Goal: Task Accomplishment & Management: Manage account settings

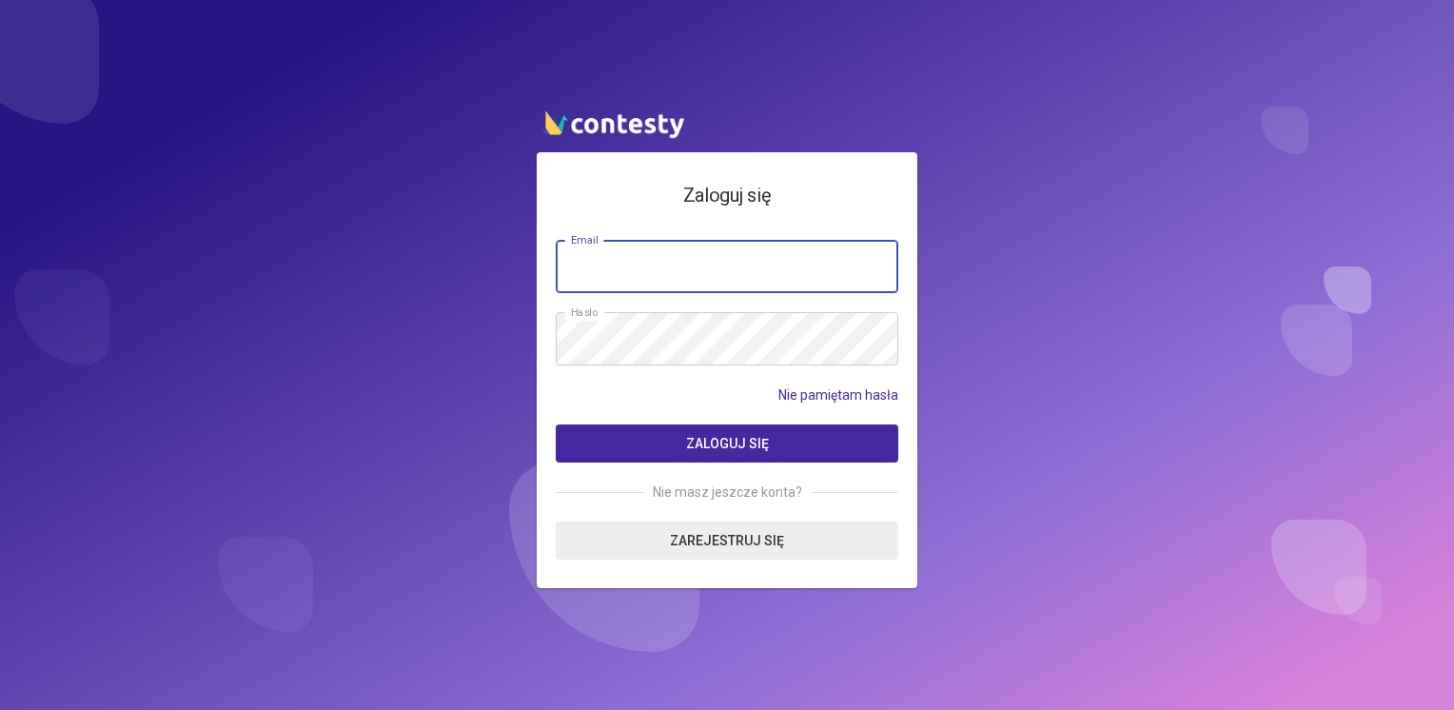
click at [764, 274] on input "email" at bounding box center [727, 266] width 342 height 53
type input "**********"
click at [556, 424] on button "Zaloguj się" at bounding box center [727, 443] width 342 height 38
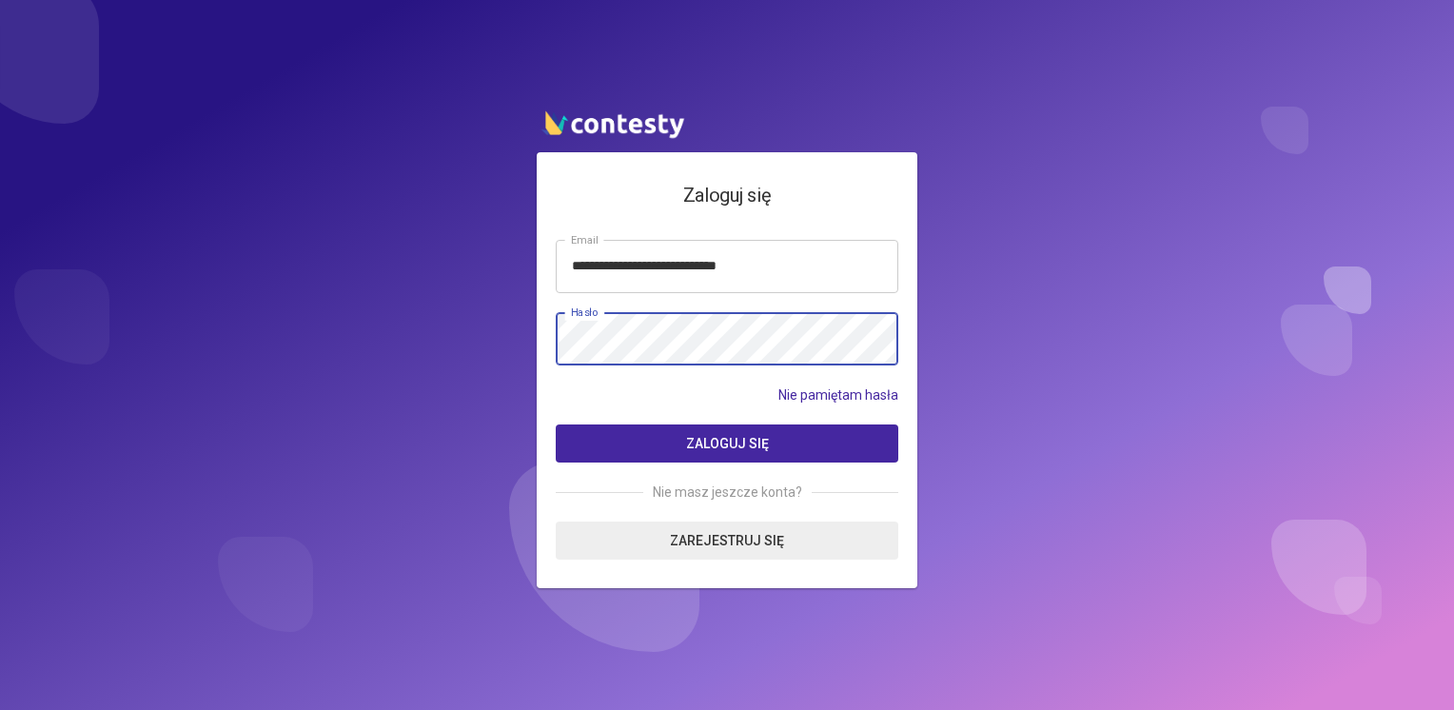
click at [556, 424] on button "Zaloguj się" at bounding box center [727, 443] width 342 height 38
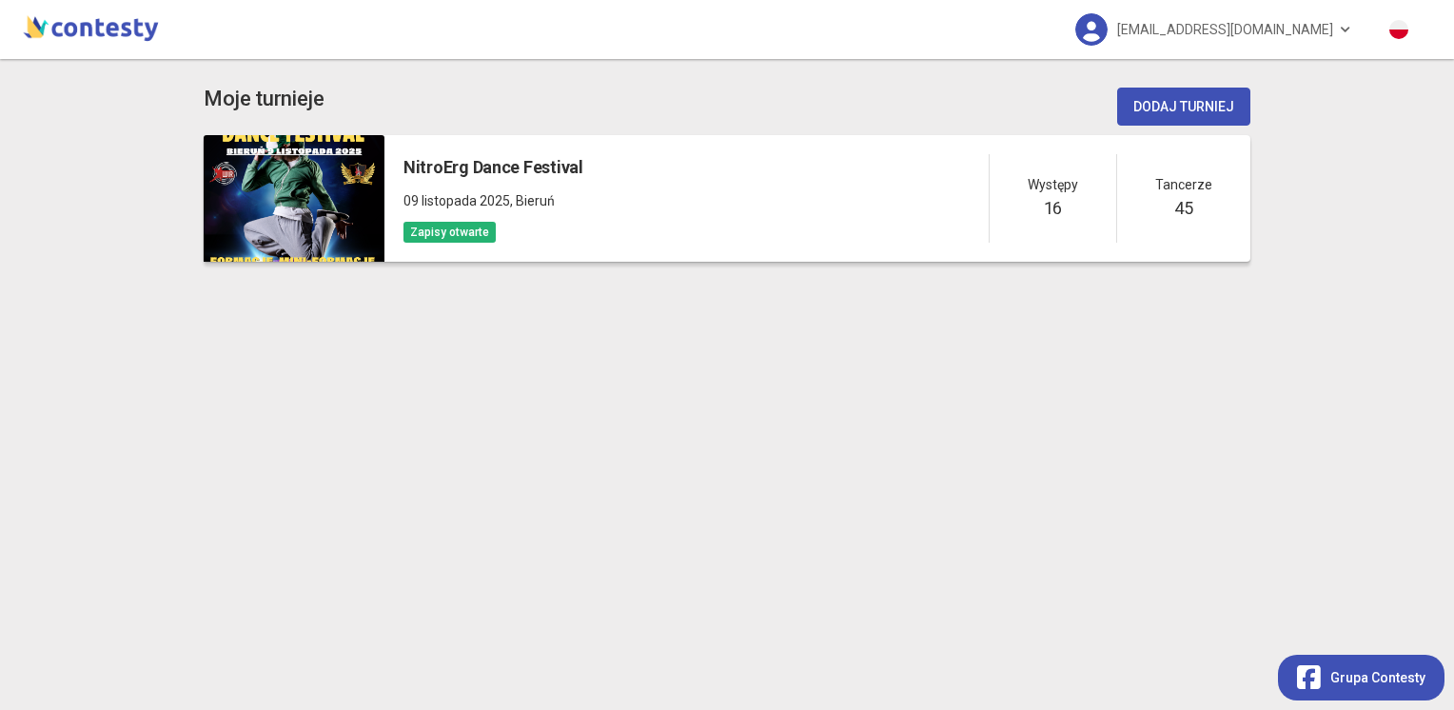
click at [1062, 212] on h5 "16" at bounding box center [1053, 208] width 18 height 27
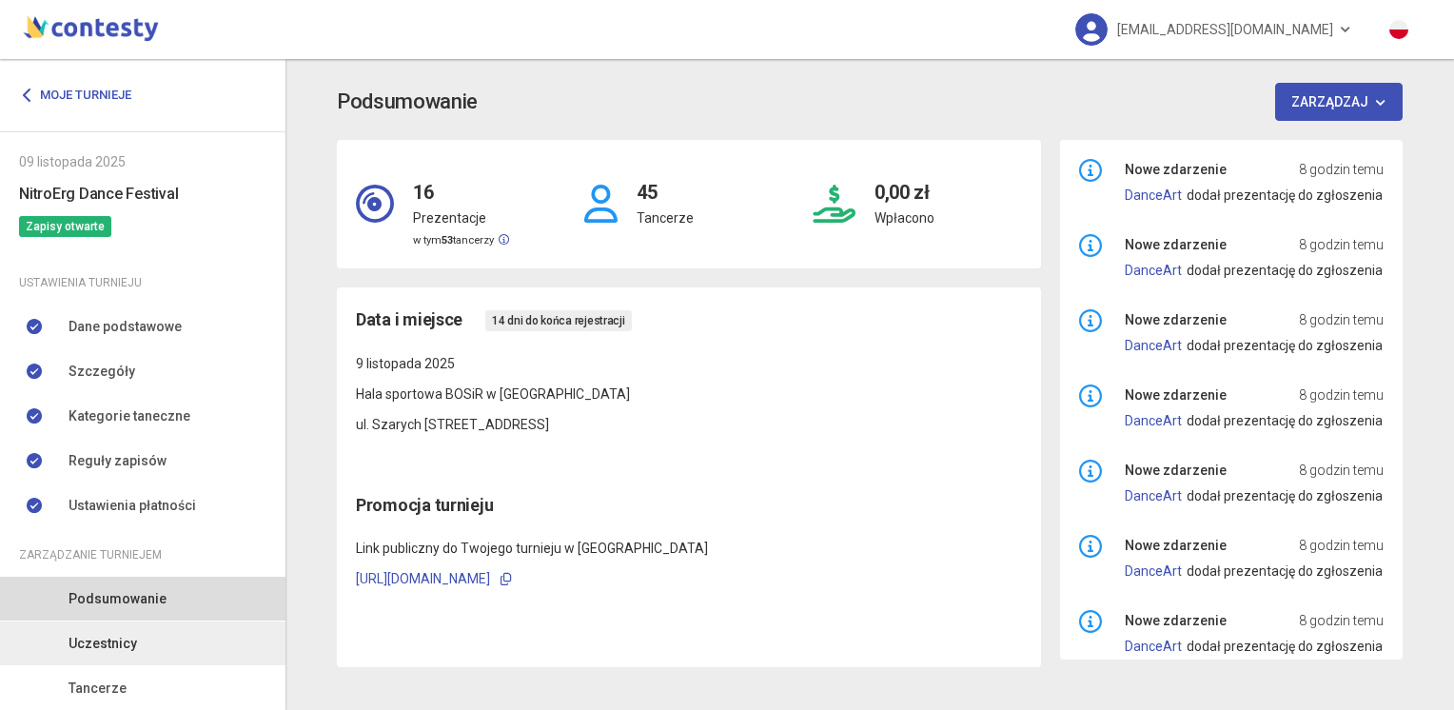
click at [120, 630] on link "Uczestnicy" at bounding box center [142, 643] width 285 height 44
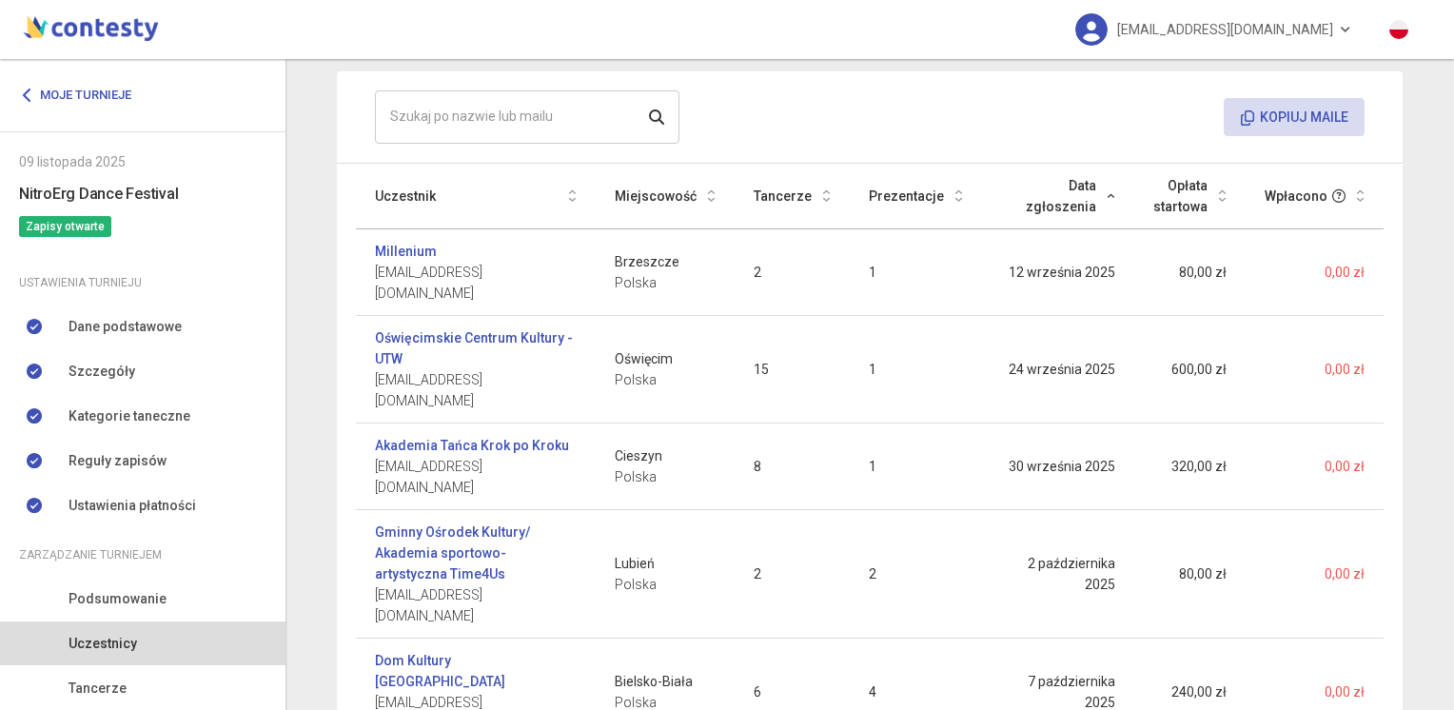
scroll to position [196, 0]
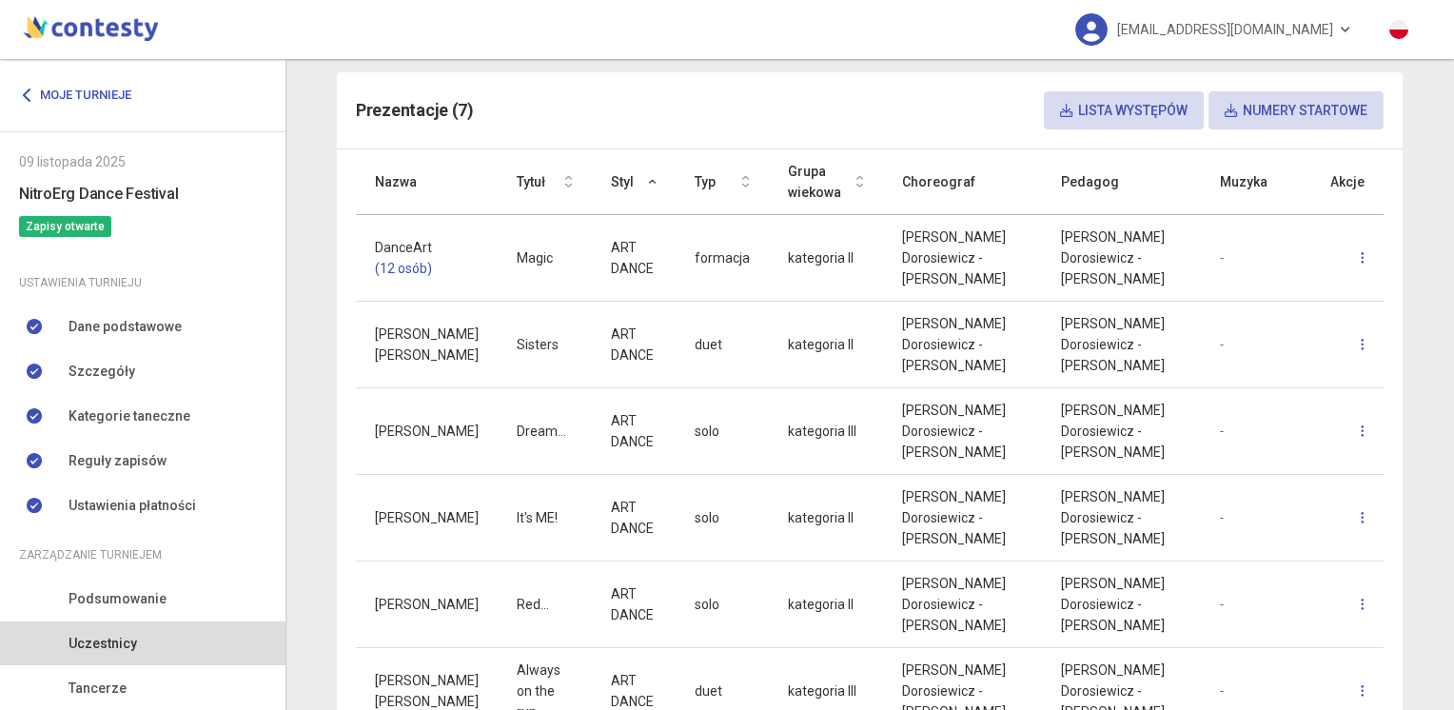
scroll to position [455, 0]
click at [115, 647] on span "Uczestnicy" at bounding box center [102, 643] width 68 height 21
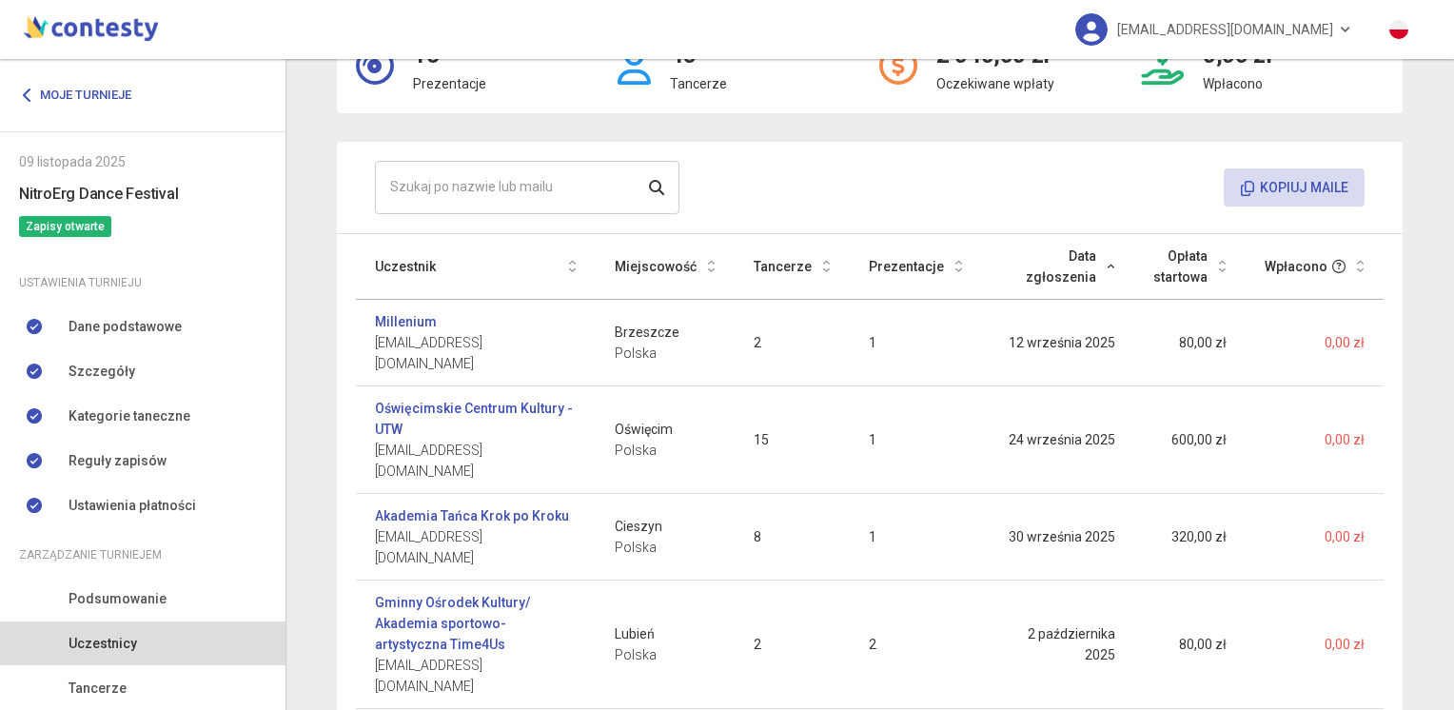
scroll to position [196, 0]
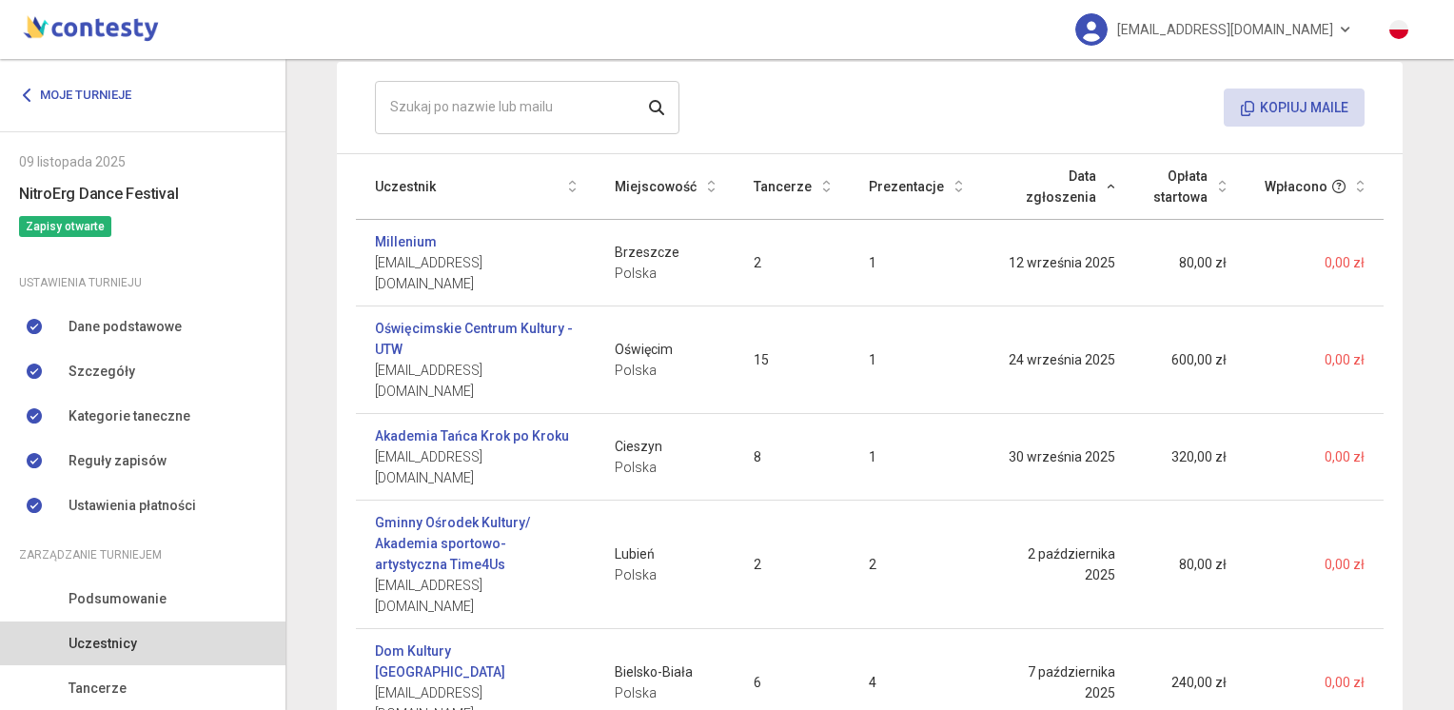
drag, startPoint x: 369, startPoint y: 633, endPoint x: 491, endPoint y: 635, distance: 121.8
copy span "dorsia30@gmail.com"
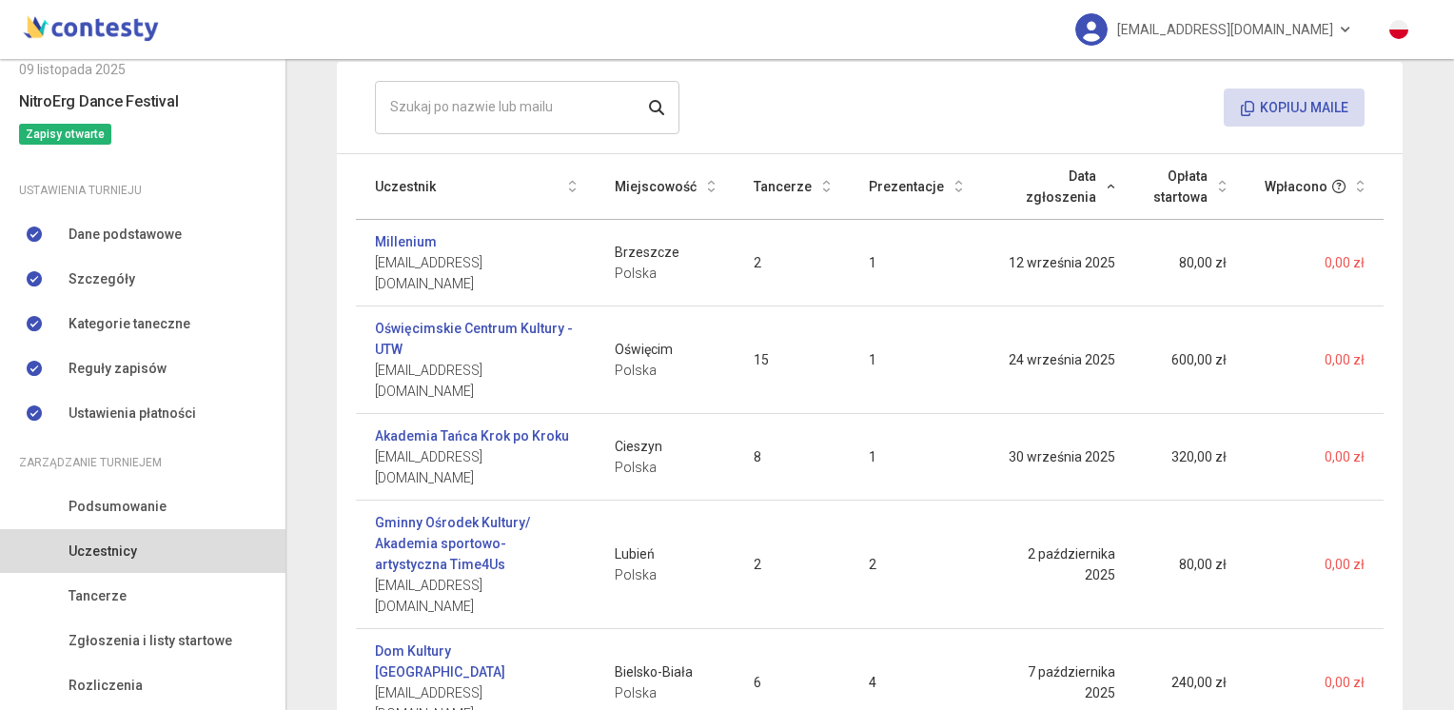
scroll to position [146, 0]
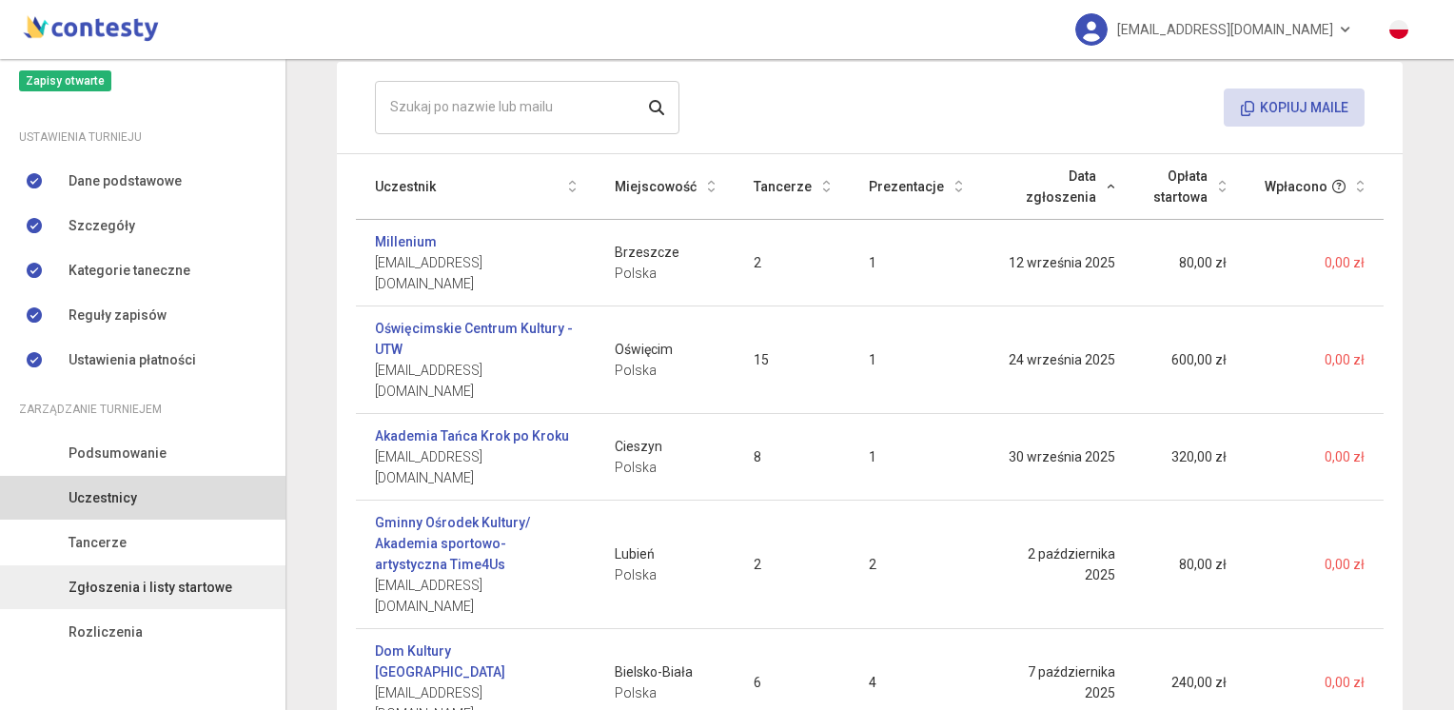
click at [201, 582] on span "Zgłoszenia i listy startowe" at bounding box center [150, 586] width 164 height 21
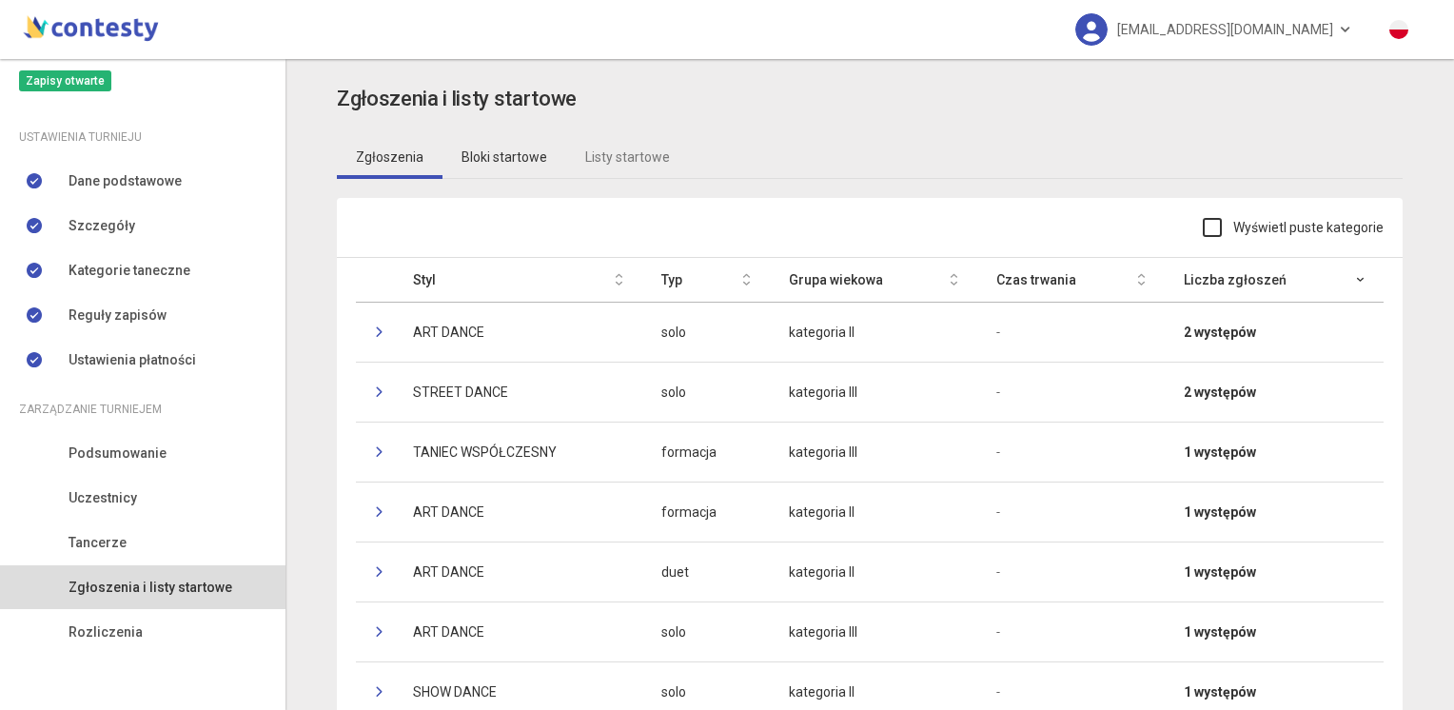
click at [515, 154] on link "Bloki startowe" at bounding box center [504, 157] width 124 height 44
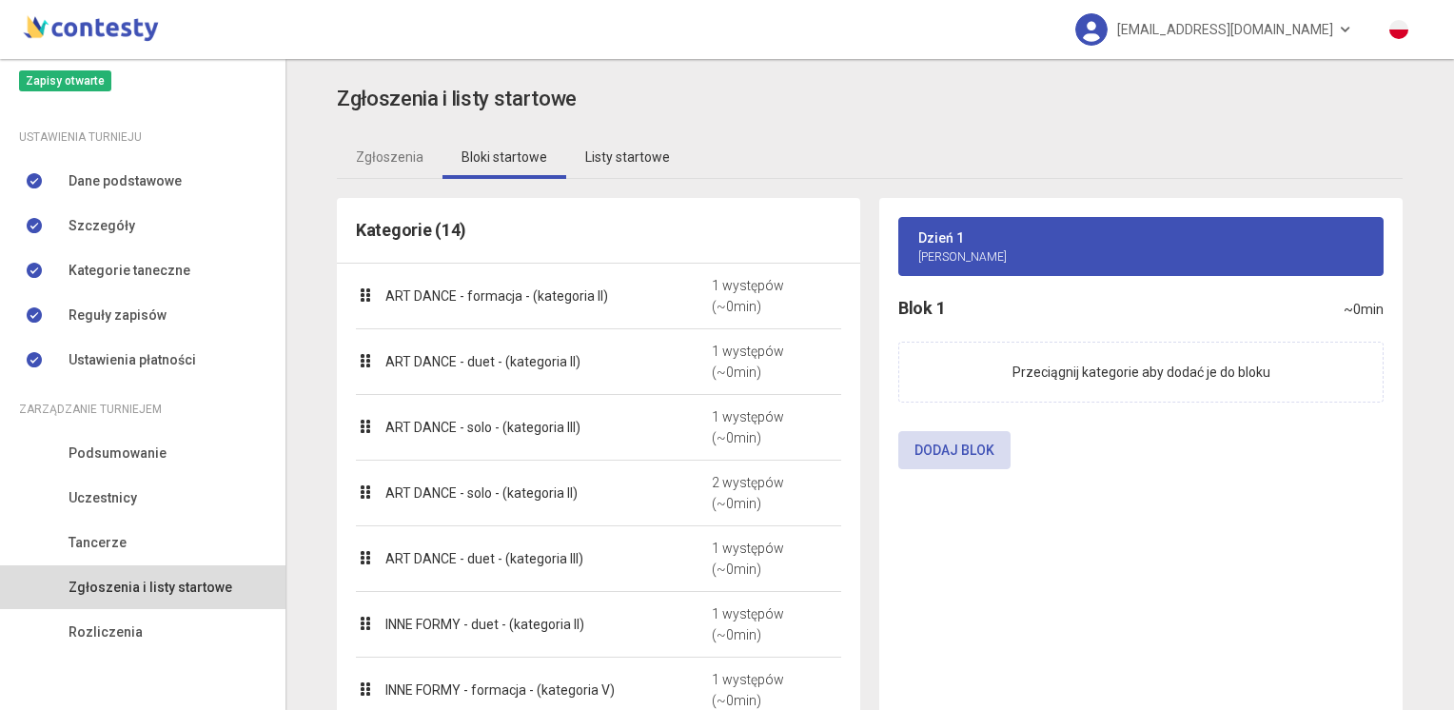
click at [621, 154] on link "Listy startowe" at bounding box center [627, 157] width 123 height 44
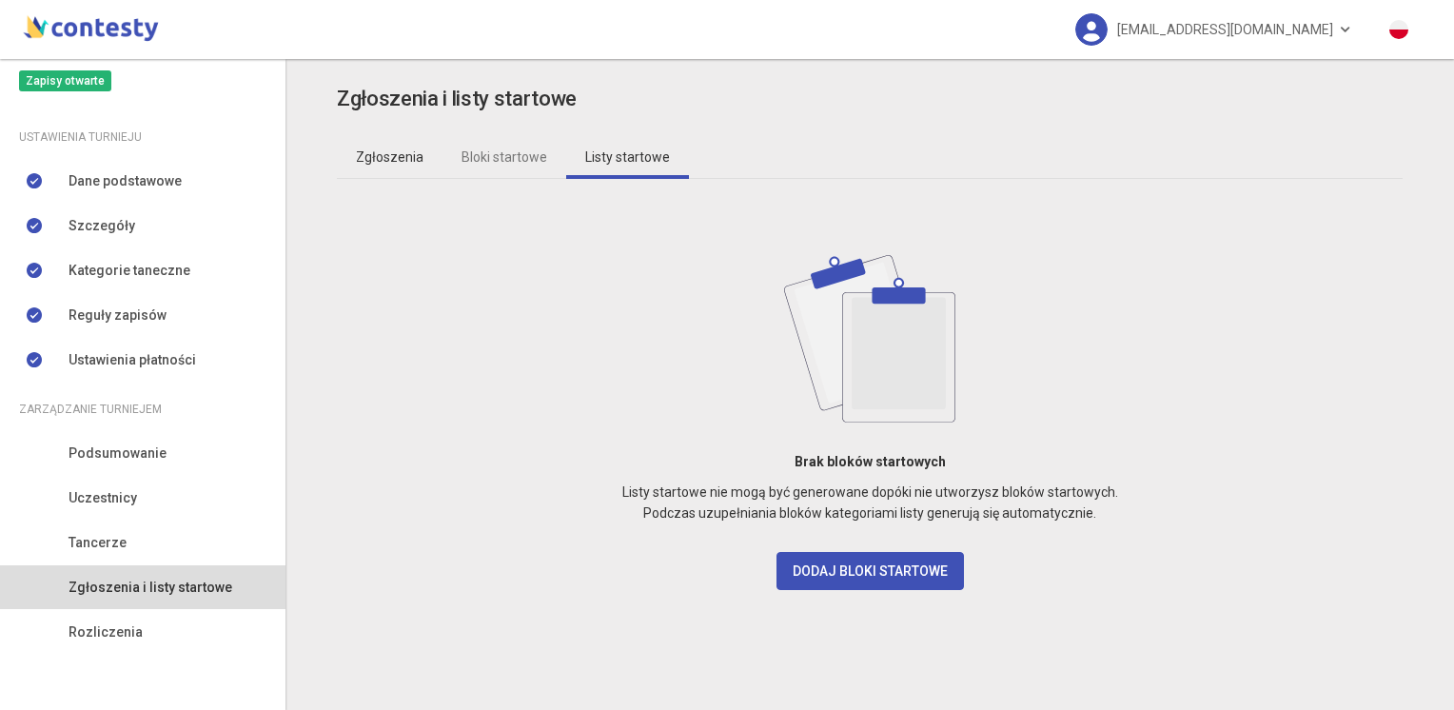
click at [405, 154] on link "Zgłoszenia" at bounding box center [390, 157] width 106 height 44
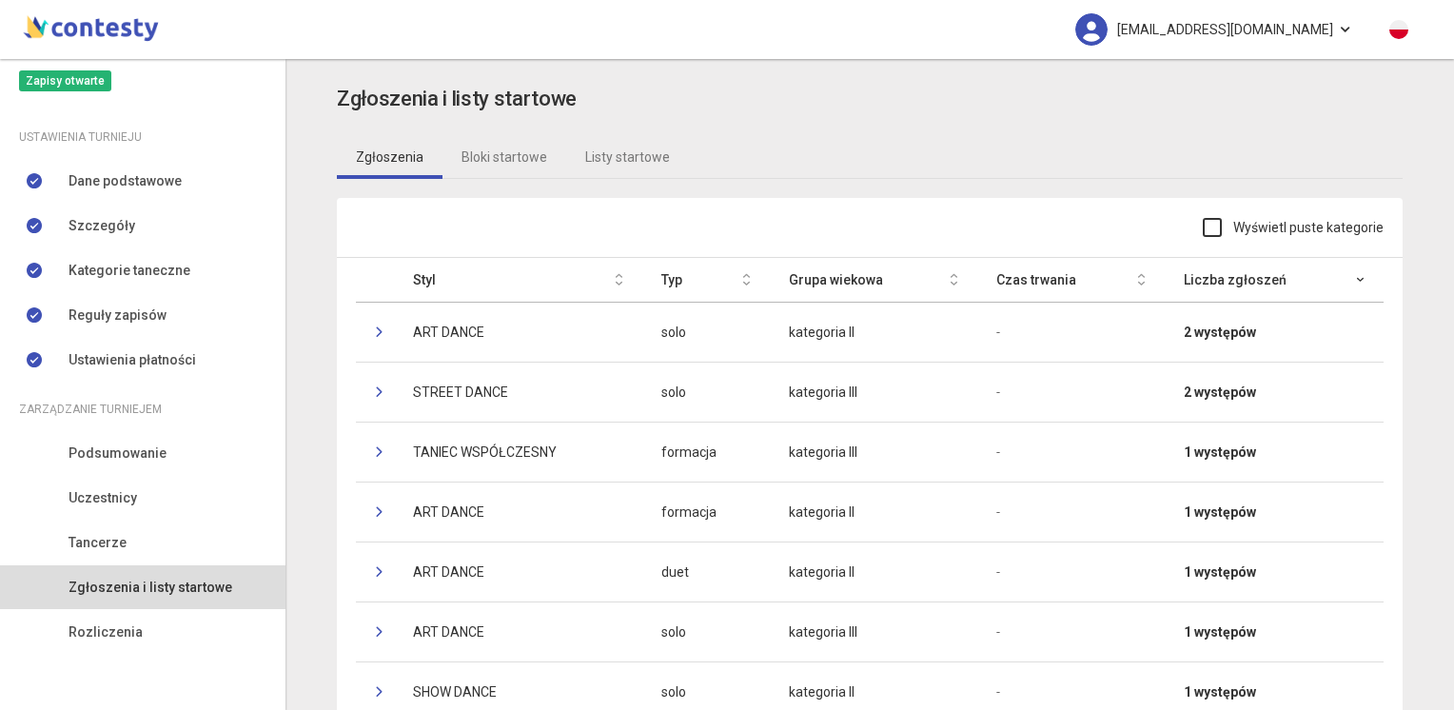
click at [1324, 30] on span "nitroergfestiwal@mdk1.tychy.pl" at bounding box center [1225, 30] width 216 height 40
click at [1183, 107] on ul "Wyloguj" at bounding box center [1180, 86] width 190 height 51
click at [1196, 40] on span "nitroergfestiwal@mdk1.tychy.pl" at bounding box center [1225, 30] width 216 height 40
click at [1137, 87] on link "Wyloguj" at bounding box center [1180, 86] width 190 height 36
